Goal: Task Accomplishment & Management: Complete application form

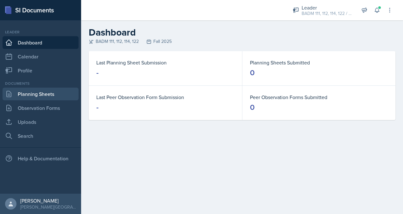
click at [27, 91] on link "Planning Sheets" at bounding box center [41, 93] width 76 height 13
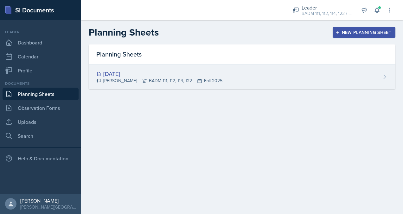
click at [197, 77] on div "[PERSON_NAME] BADM 111, 112, 114, 122 Fall 2025" at bounding box center [159, 80] width 126 height 7
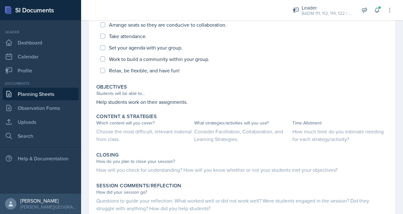
scroll to position [220, 0]
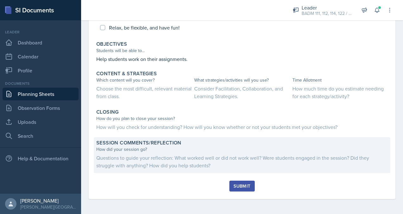
click at [181, 153] on div "How did your session go? Questions to guide your reflection: What worked well o…" at bounding box center [242, 157] width 292 height 23
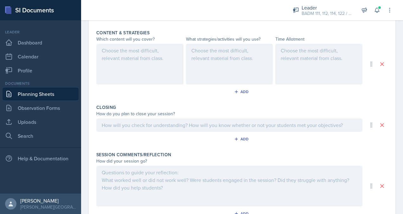
click at [175, 182] on div at bounding box center [229, 185] width 266 height 41
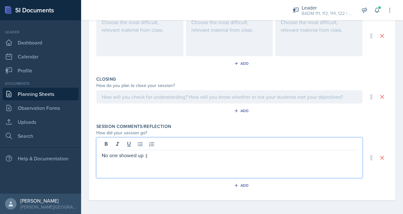
scroll to position [0, 0]
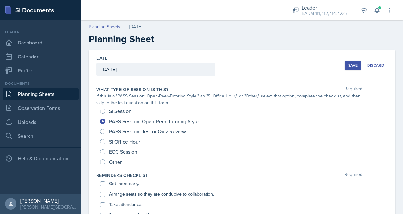
click at [346, 68] on button "Save" at bounding box center [353, 66] width 16 height 10
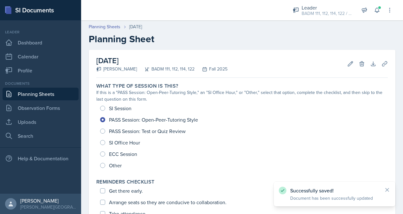
scroll to position [211, 0]
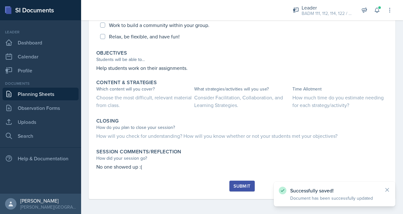
click at [244, 181] on button "Submit" at bounding box center [241, 185] width 25 height 11
click at [243, 183] on div "Submit" at bounding box center [242, 185] width 17 height 5
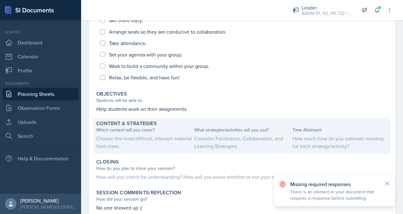
scroll to position [180, 0]
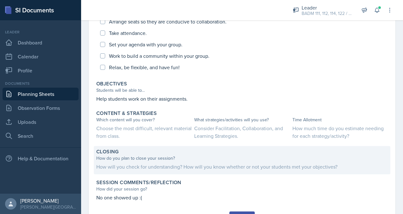
click at [134, 163] on div "How will you check for understanding? How will you know whether or not your stu…" at bounding box center [242, 167] width 292 height 8
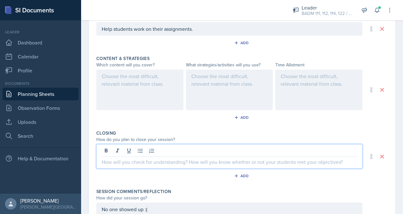
scroll to position [249, 0]
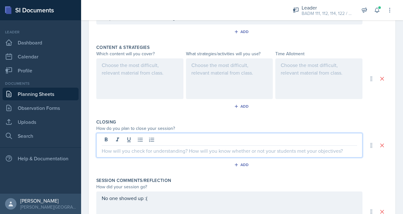
click at [189, 149] on p at bounding box center [229, 151] width 255 height 8
click at [381, 79] on button at bounding box center [381, 78] width 11 height 11
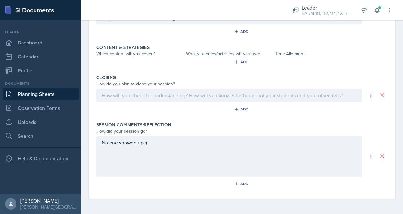
click at [266, 93] on div at bounding box center [229, 94] width 266 height 13
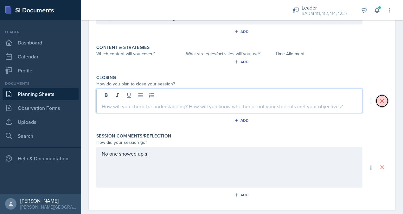
click at [380, 98] on icon at bounding box center [382, 101] width 6 height 6
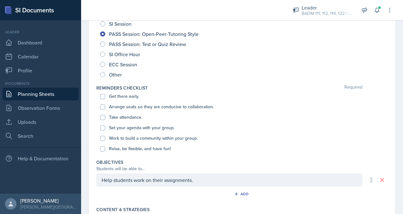
scroll to position [0, 0]
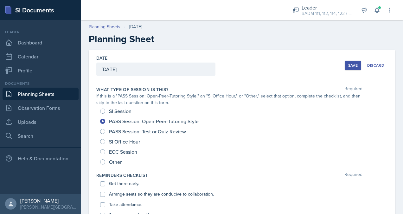
click at [351, 65] on div "Save" at bounding box center [353, 65] width 10 height 5
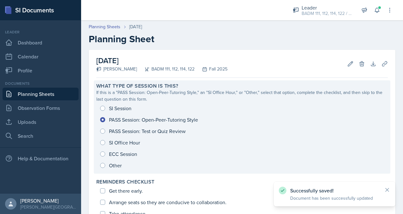
scroll to position [211, 0]
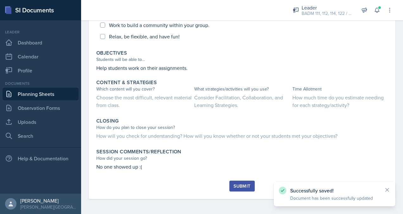
click at [240, 190] on button "Submit" at bounding box center [241, 185] width 25 height 11
click at [357, 197] on p "There is an element in your document that requires a response before submitting." at bounding box center [334, 194] width 89 height 13
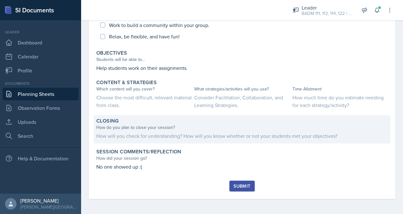
click at [169, 118] on div "Closing" at bounding box center [242, 121] width 292 height 6
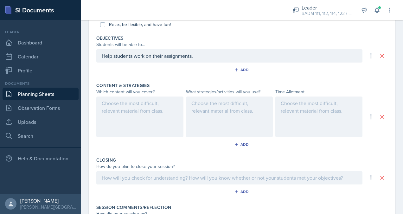
click at [148, 106] on div at bounding box center [139, 116] width 87 height 41
click at [136, 118] on div at bounding box center [139, 116] width 87 height 41
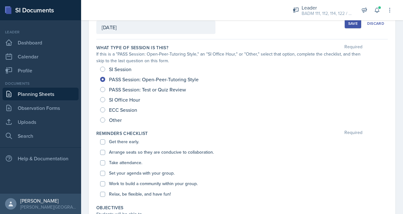
scroll to position [20, 0]
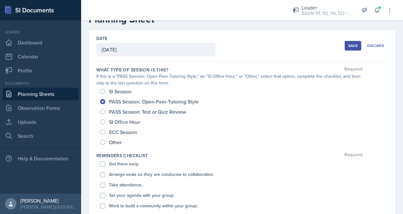
click at [352, 47] on div "Save" at bounding box center [353, 45] width 10 height 5
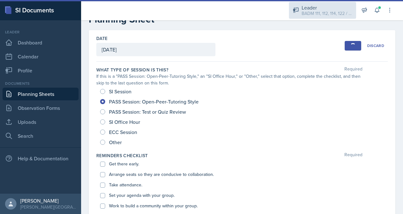
click at [311, 7] on div "Leader" at bounding box center [327, 8] width 51 height 8
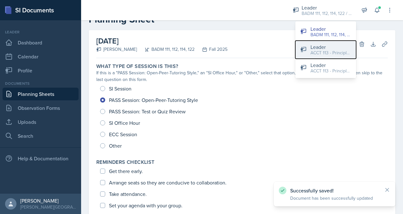
click at [324, 53] on div "ACCT 113 - Principles of Accounting I / Fall 2025" at bounding box center [331, 52] width 41 height 7
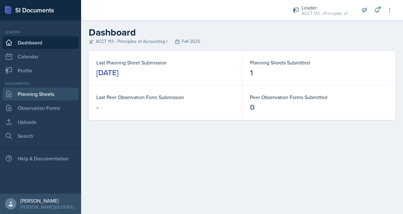
click at [39, 96] on link "Planning Sheets" at bounding box center [41, 93] width 76 height 13
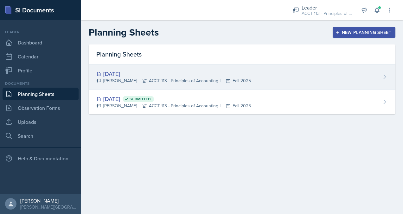
click at [172, 83] on div "[PERSON_NAME] ACCT 113 - Principles of Accounting I Fall 2025" at bounding box center [173, 80] width 155 height 7
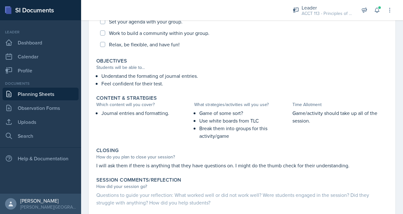
scroll to position [240, 0]
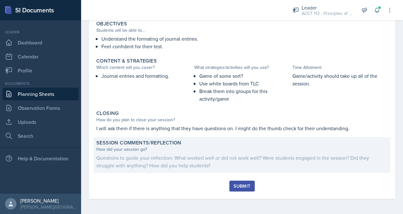
click at [191, 157] on div "Questions to guide your reflection: What worked well or did not work well? Were…" at bounding box center [242, 161] width 292 height 15
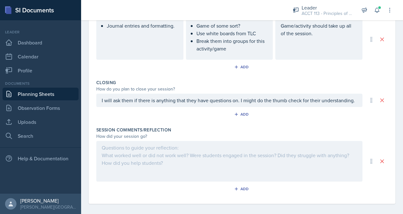
click at [162, 165] on div at bounding box center [229, 161] width 266 height 41
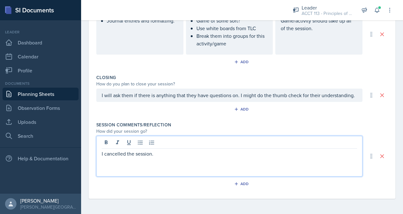
click at [121, 154] on p "I cancelled the session." at bounding box center [229, 154] width 255 height 8
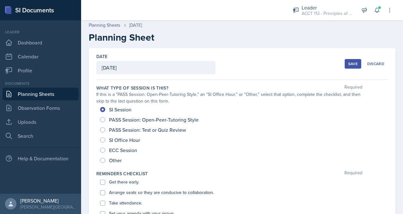
scroll to position [0, 0]
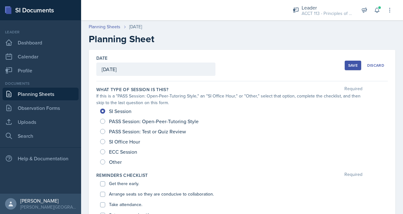
click at [348, 64] on div "Save" at bounding box center [353, 65] width 10 height 5
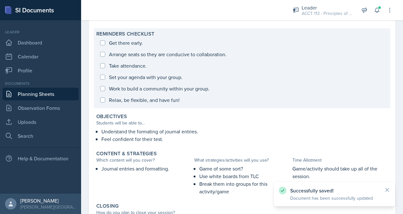
scroll to position [231, 0]
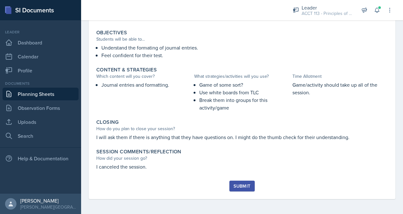
click at [238, 184] on div "Submit" at bounding box center [242, 185] width 17 height 5
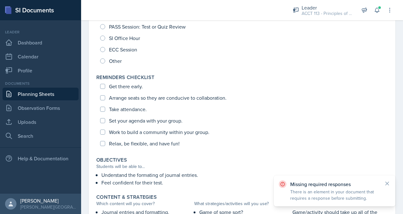
scroll to position [103, 0]
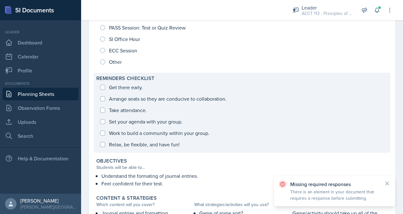
click at [99, 85] on div "Get there early. Arrange seats so they are conducive to collaboration. Take att…" at bounding box center [242, 115] width 292 height 68
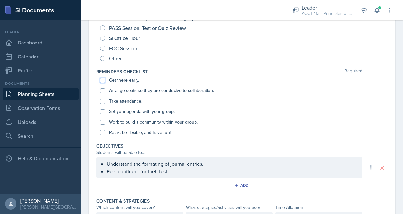
click at [105, 78] on input "Get there early." at bounding box center [102, 80] width 5 height 5
checkbox input "true"
click at [105, 89] on input "Arrange seats so they are conducive to collaboration." at bounding box center [102, 90] width 5 height 5
checkbox input "true"
click at [105, 106] on div "Take attendance." at bounding box center [242, 101] width 284 height 10
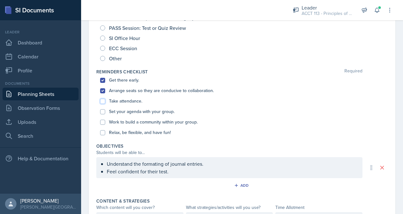
click at [105, 99] on input "Take attendance." at bounding box center [102, 101] width 5 height 5
checkbox input "true"
click at [103, 112] on input "Set your agenda with your group." at bounding box center [102, 111] width 5 height 5
checkbox input "true"
click at [104, 124] on input "Work to build a community within your group." at bounding box center [102, 121] width 5 height 5
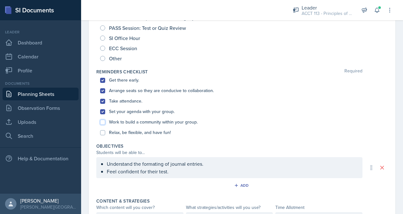
checkbox input "true"
click at [104, 131] on input "Relax, be flexible, and have fun!" at bounding box center [102, 132] width 5 height 5
checkbox input "true"
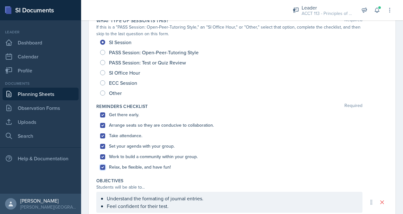
scroll to position [0, 0]
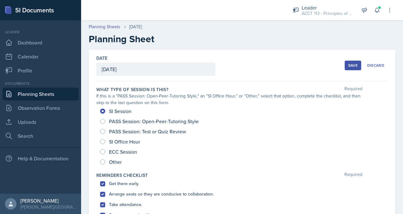
click at [351, 67] on div "Save" at bounding box center [353, 65] width 10 height 5
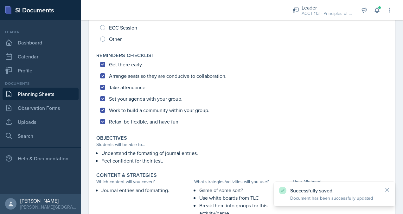
scroll to position [231, 0]
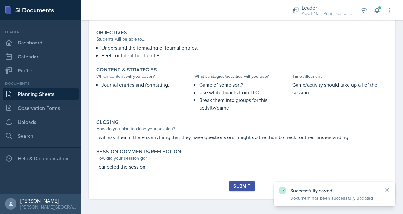
click at [242, 187] on div "Submit" at bounding box center [242, 185] width 17 height 5
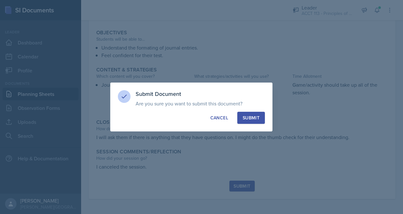
click at [256, 117] on div "Submit" at bounding box center [251, 117] width 17 height 6
radio input "true"
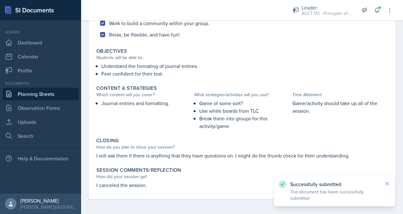
scroll to position [210, 0]
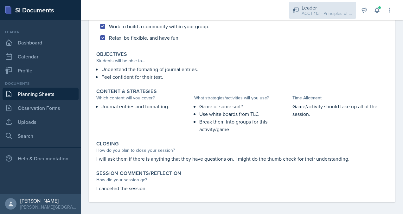
click at [325, 12] on div "ACCT 113 - Principles of Accounting I / Fall 2025" at bounding box center [327, 13] width 51 height 7
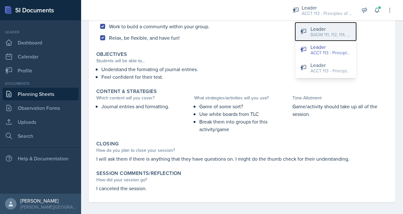
click at [326, 36] on div "BADM 111, 112, 114, 122 / Fall 2025" at bounding box center [331, 34] width 41 height 7
